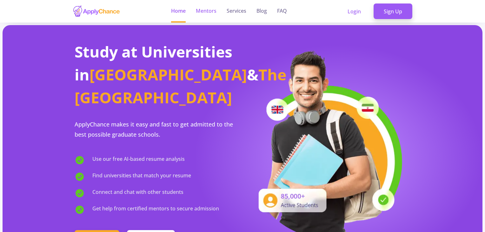
click at [206, 8] on link "Mentors" at bounding box center [206, 11] width 21 height 23
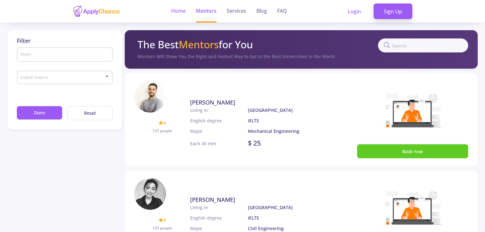
click at [181, 8] on link "Home" at bounding box center [178, 11] width 15 height 23
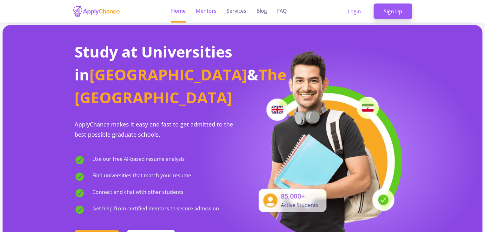
click at [204, 14] on link "Mentors" at bounding box center [206, 11] width 21 height 23
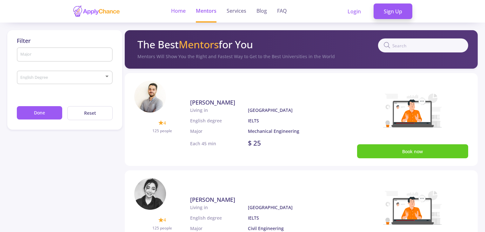
click at [174, 10] on link "Home" at bounding box center [178, 11] width 15 height 23
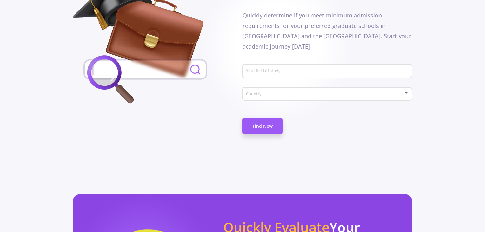
scroll to position [349, 0]
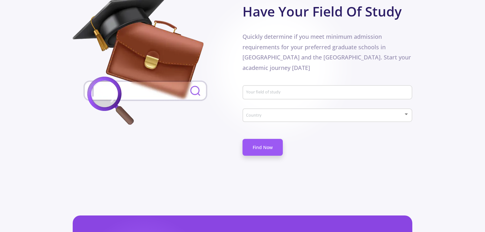
click at [405, 113] on div at bounding box center [406, 114] width 3 height 2
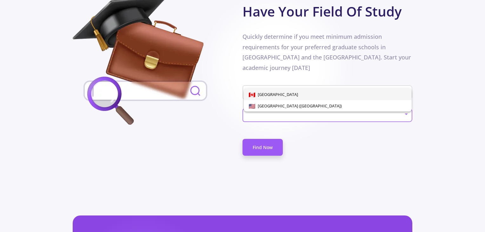
click at [406, 90] on span "[GEOGRAPHIC_DATA]" at bounding box center [328, 94] width 158 height 11
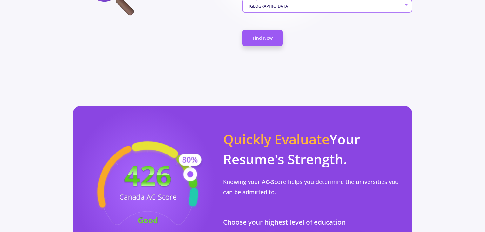
scroll to position [0, 0]
